Goal: Task Accomplishment & Management: Manage account settings

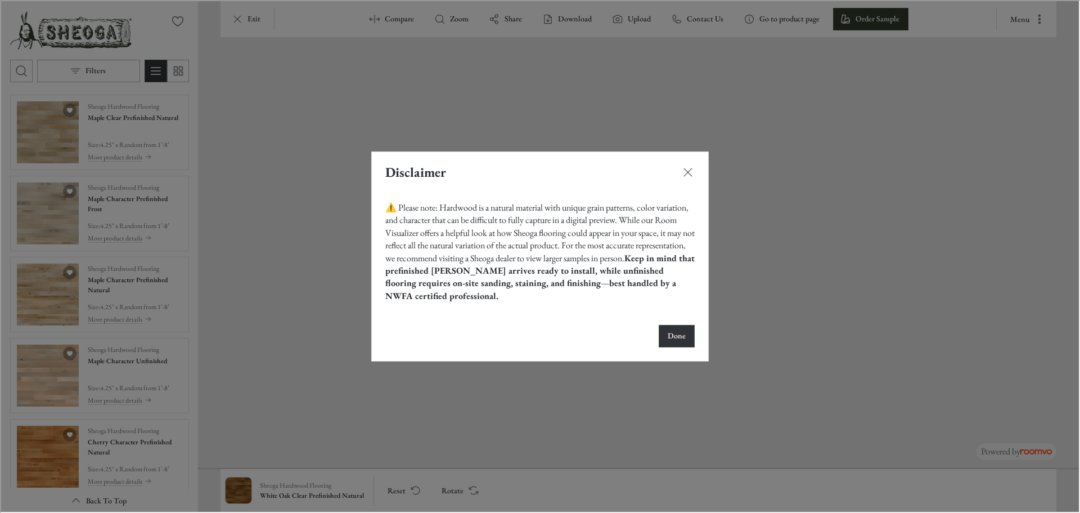
scroll to position [2419, 0]
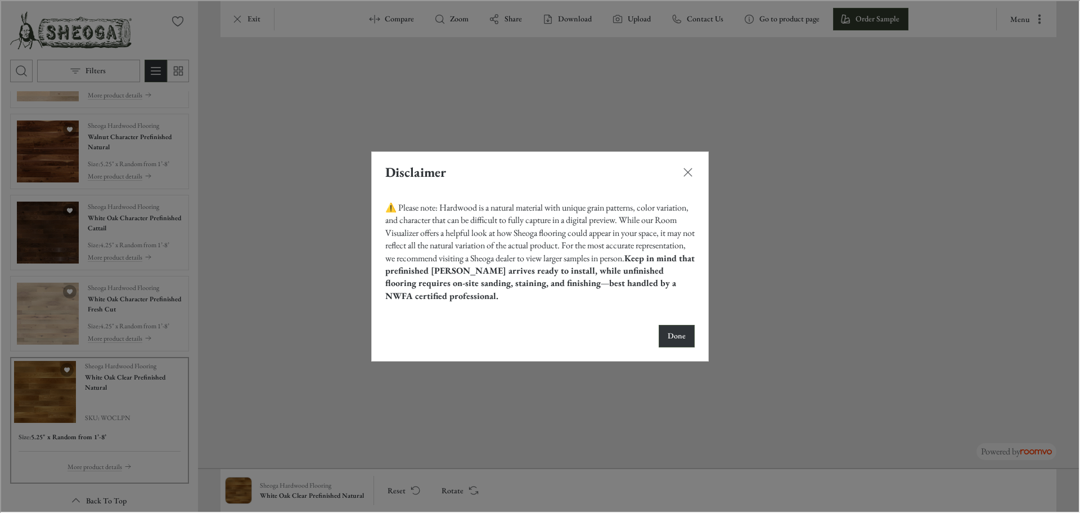
click at [848, 277] on div "Disclaimer ⚠️ Please note: Hardwood is a natural material with unique grain pat…" at bounding box center [539, 255] width 1078 height 510
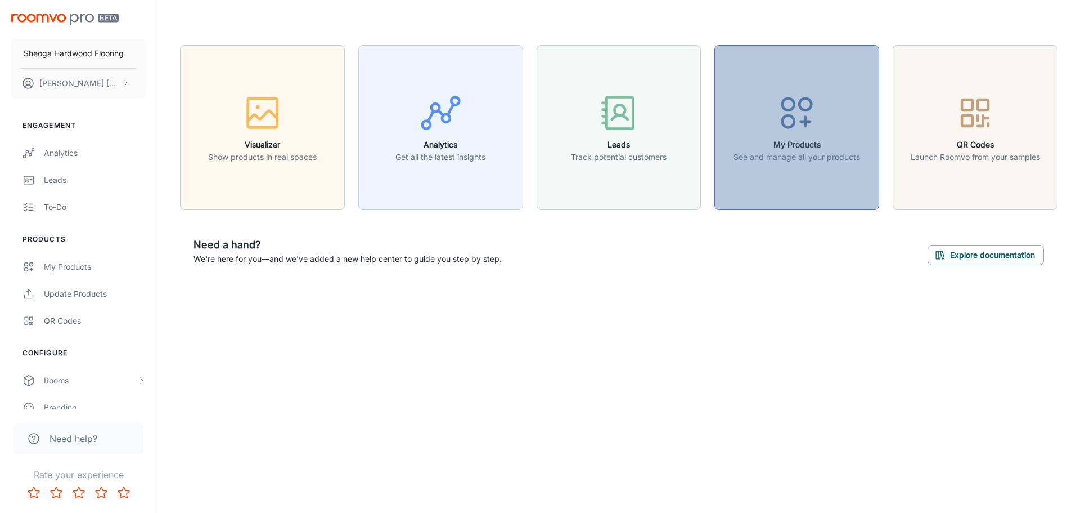
click at [810, 177] on button "My Products See and manage all your products" at bounding box center [797, 127] width 165 height 165
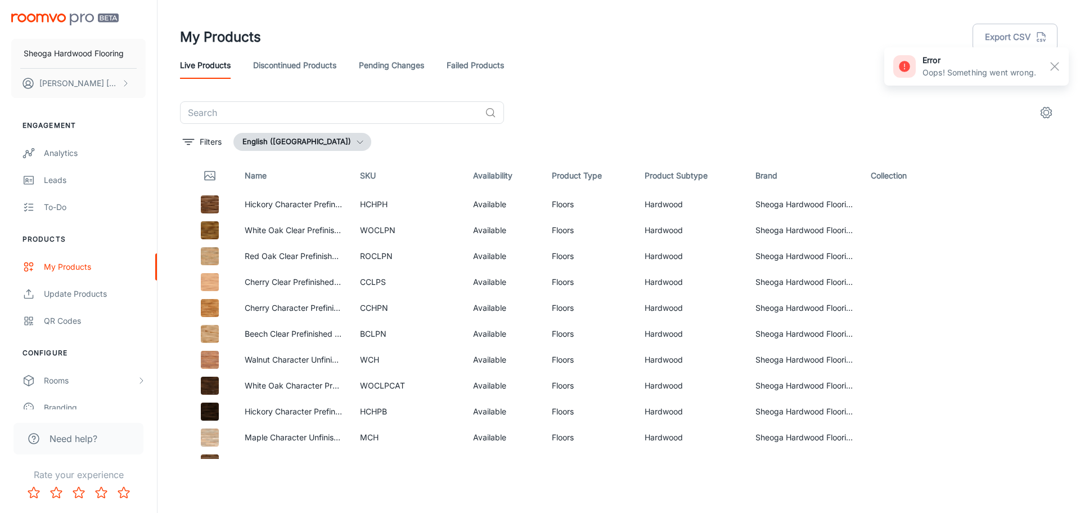
click at [412, 62] on link "Pending Changes" at bounding box center [391, 65] width 65 height 27
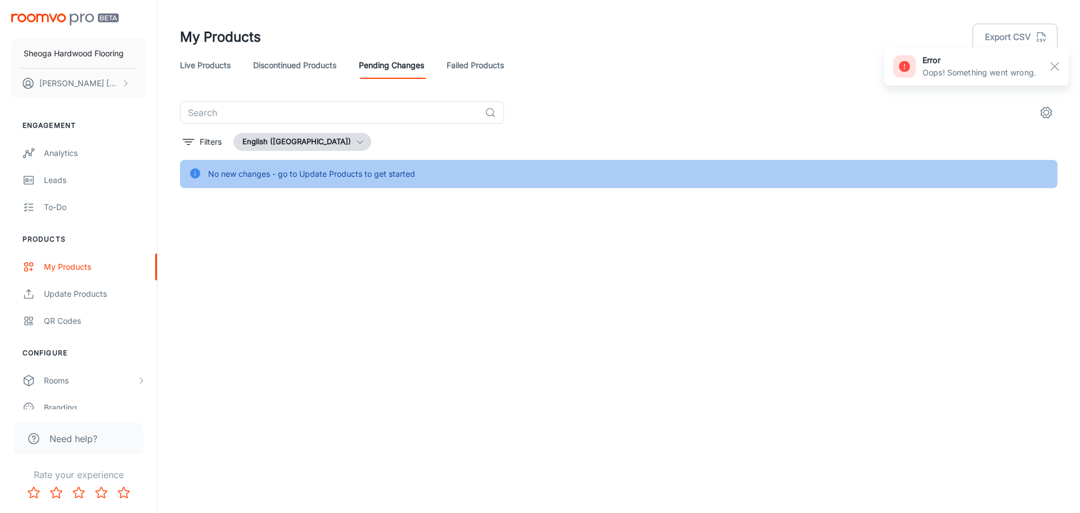
click at [456, 69] on link "Failed Products" at bounding box center [475, 65] width 57 height 27
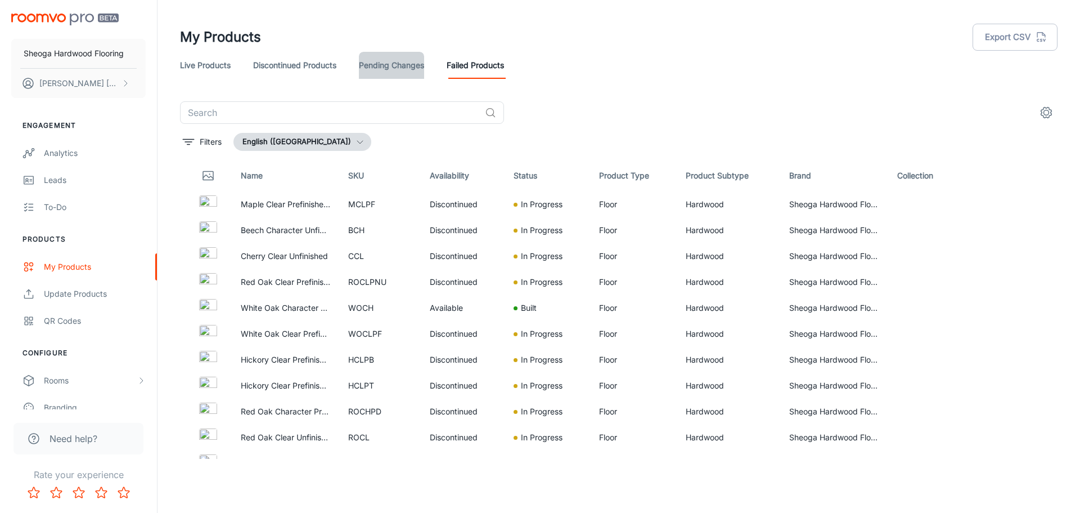
click at [398, 65] on link "Pending Changes" at bounding box center [391, 65] width 65 height 27
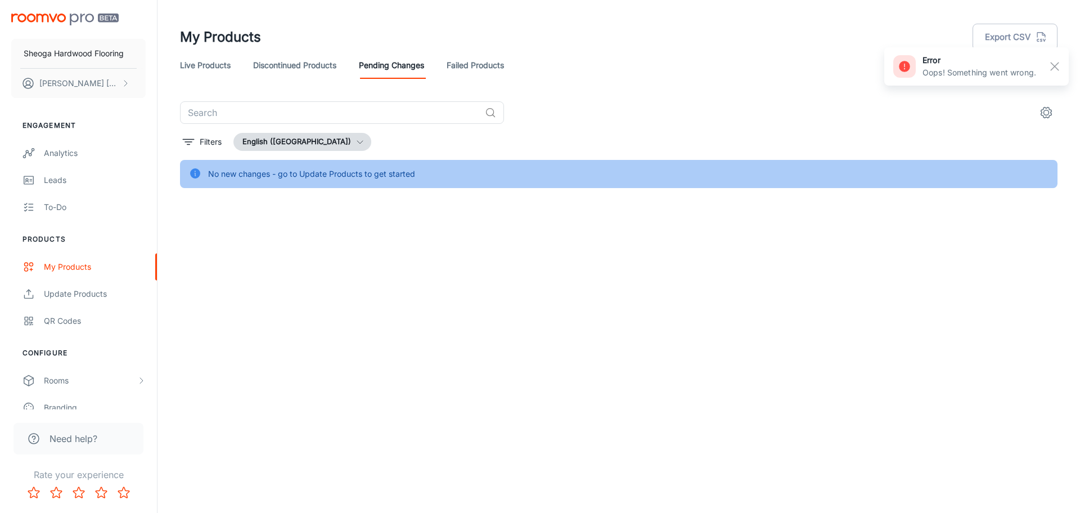
click at [324, 69] on link "Discontinued Products" at bounding box center [294, 65] width 83 height 27
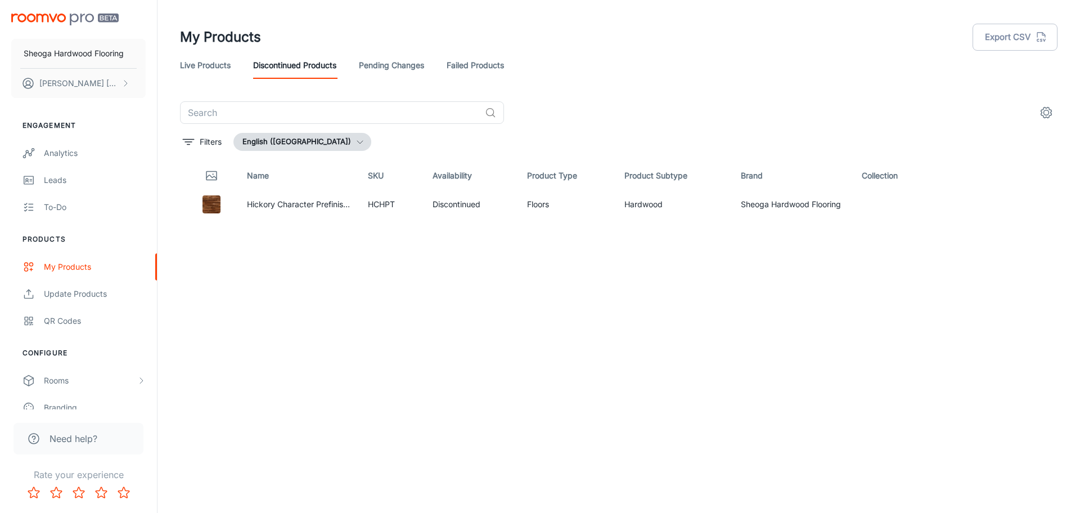
click at [205, 59] on link "Live Products" at bounding box center [205, 65] width 51 height 27
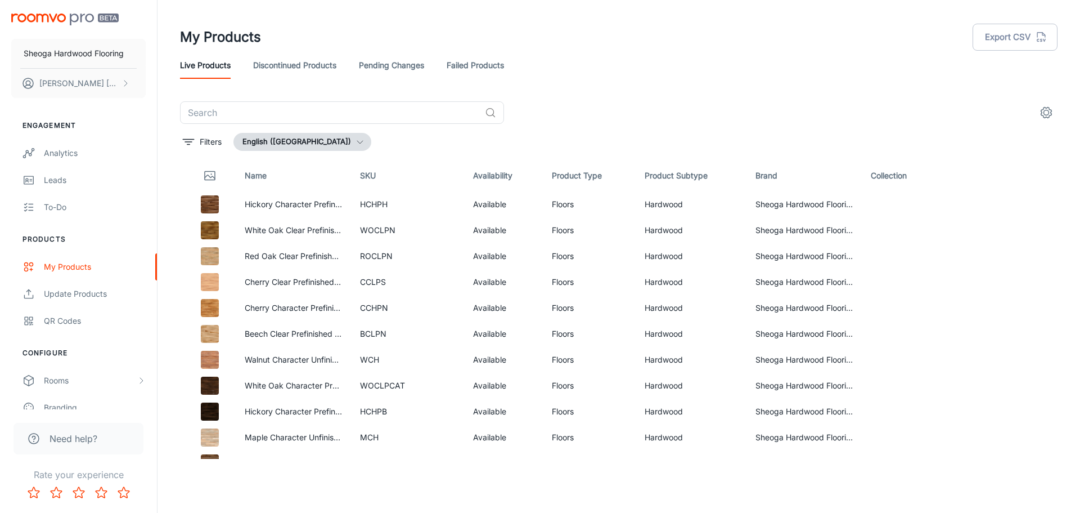
click at [487, 67] on link "Failed Products" at bounding box center [475, 65] width 57 height 27
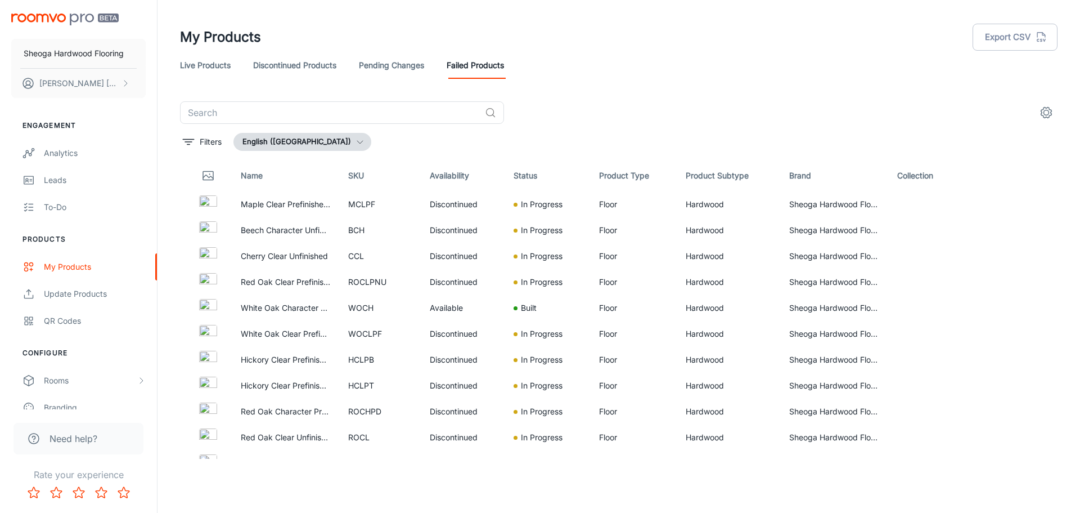
click at [801, 55] on div "Live Products Discontinued Products Pending Changes Failed Products" at bounding box center [619, 65] width 878 height 27
